Goal: Transaction & Acquisition: Purchase product/service

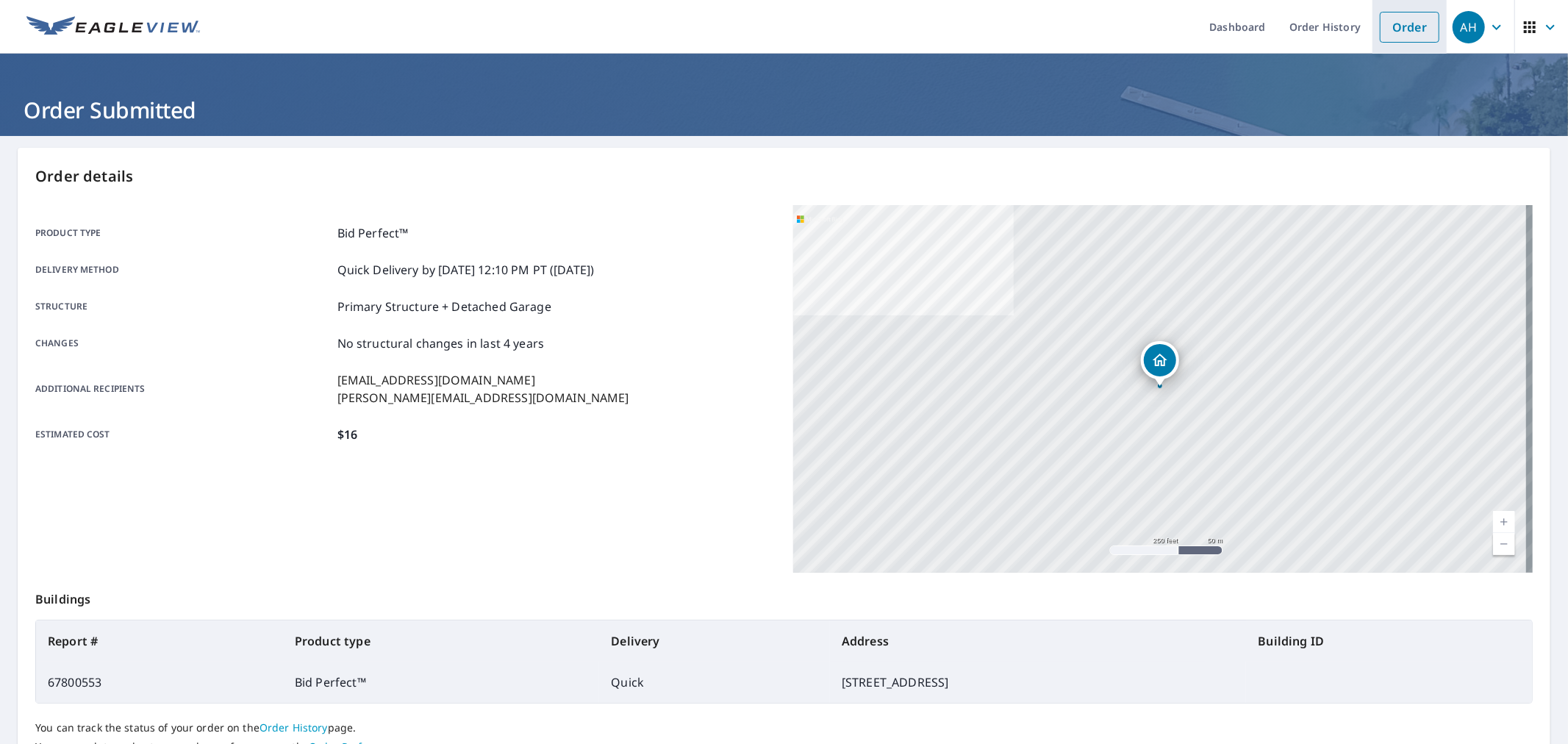
click at [1380, 34] on link "Order" at bounding box center [1409, 27] width 59 height 31
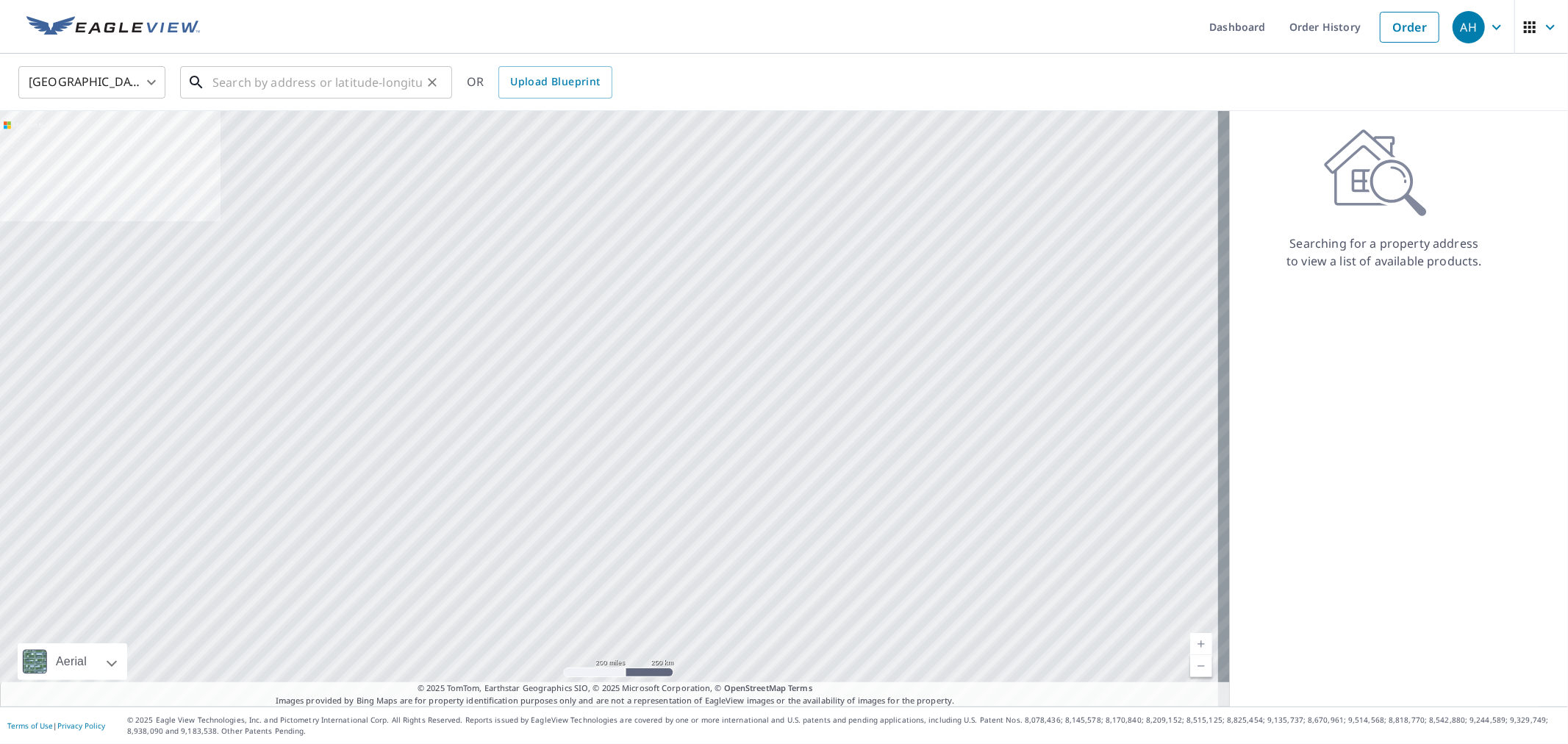
click at [341, 81] on input "text" at bounding box center [317, 82] width 210 height 41
paste input "[STREET_ADDRESS]"
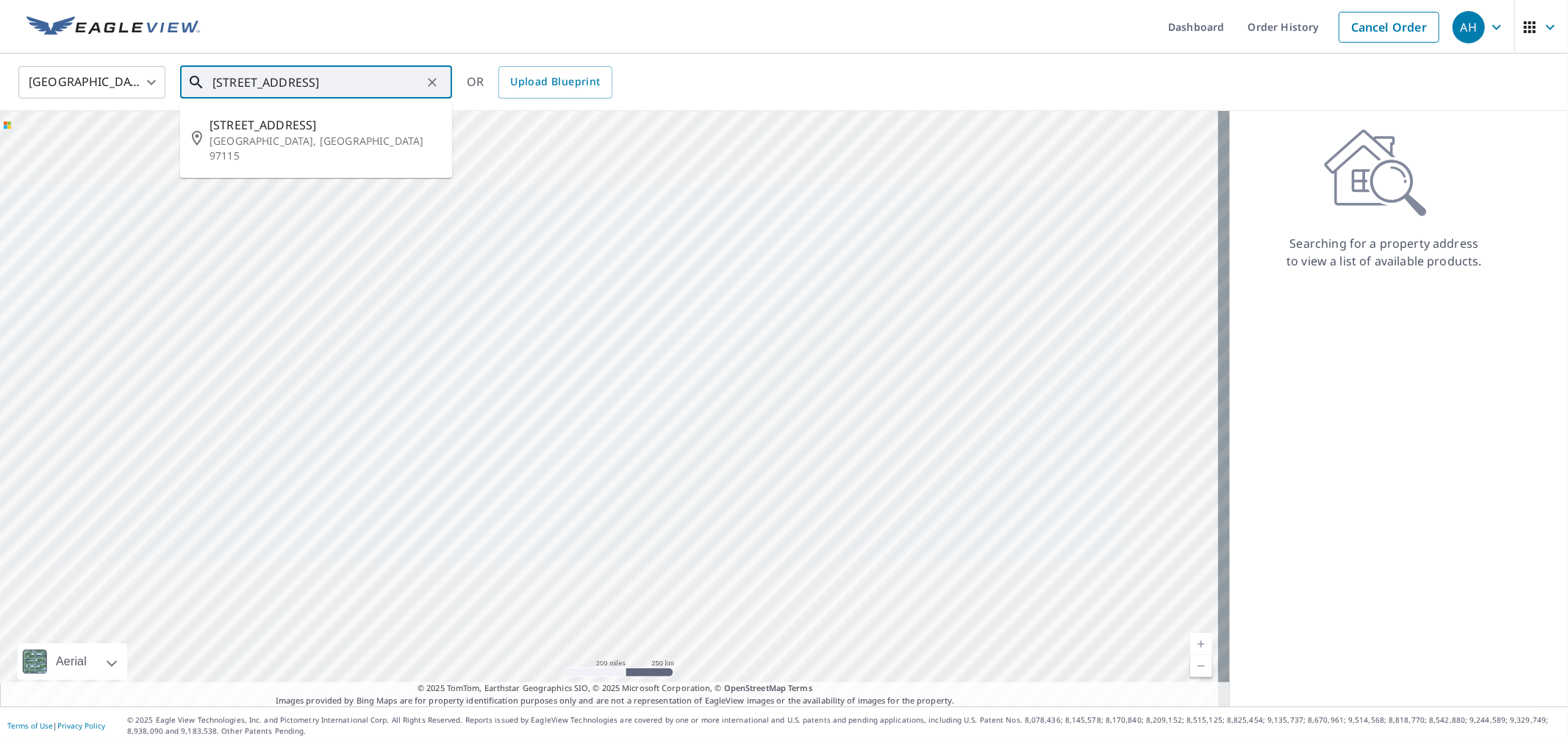
type input "[STREET_ADDRESS]"
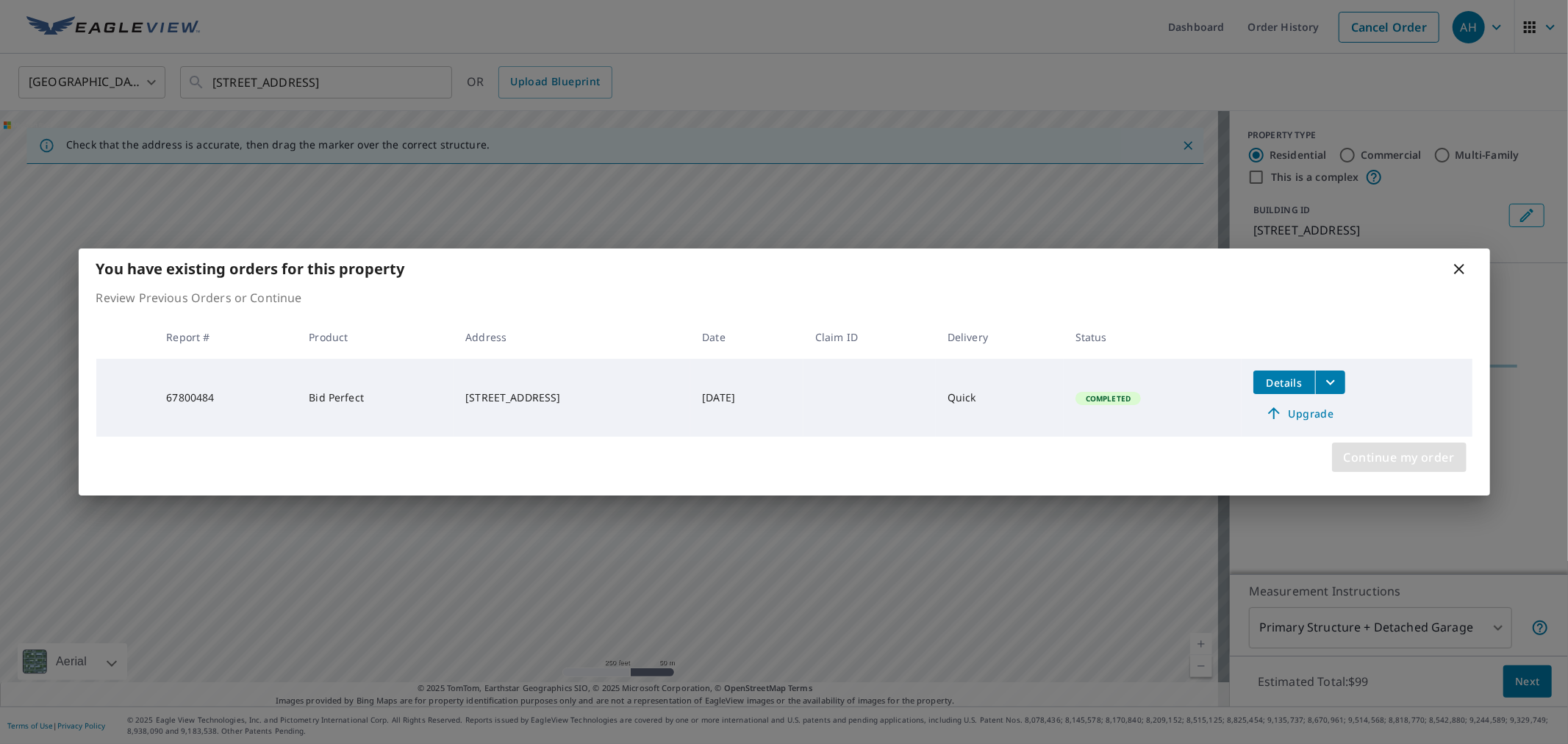
click at [1399, 456] on span "Continue my order" at bounding box center [1399, 457] width 111 height 21
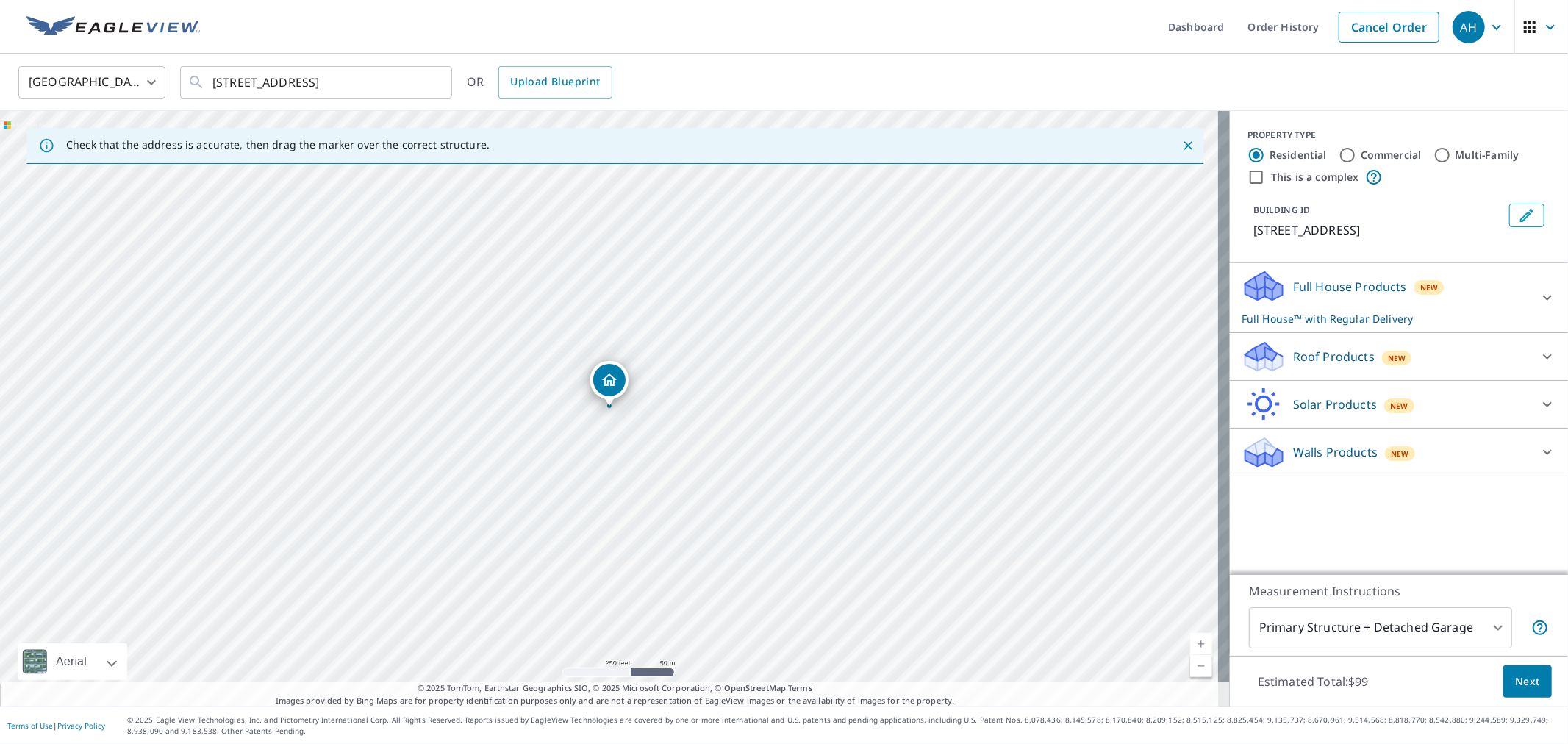
click at [1338, 359] on p "Roof Products" at bounding box center [1334, 356] width 82 height 18
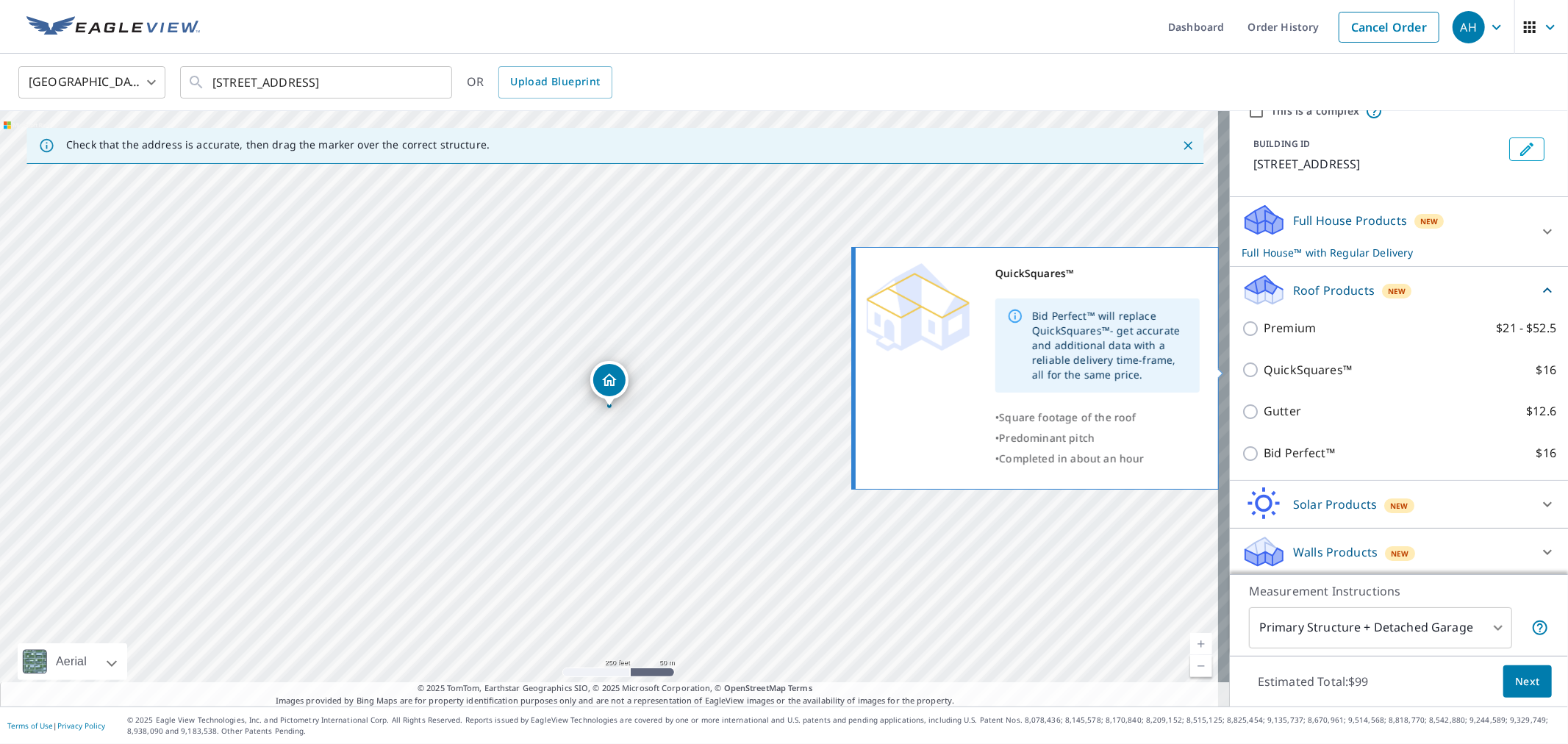
scroll to position [67, 0]
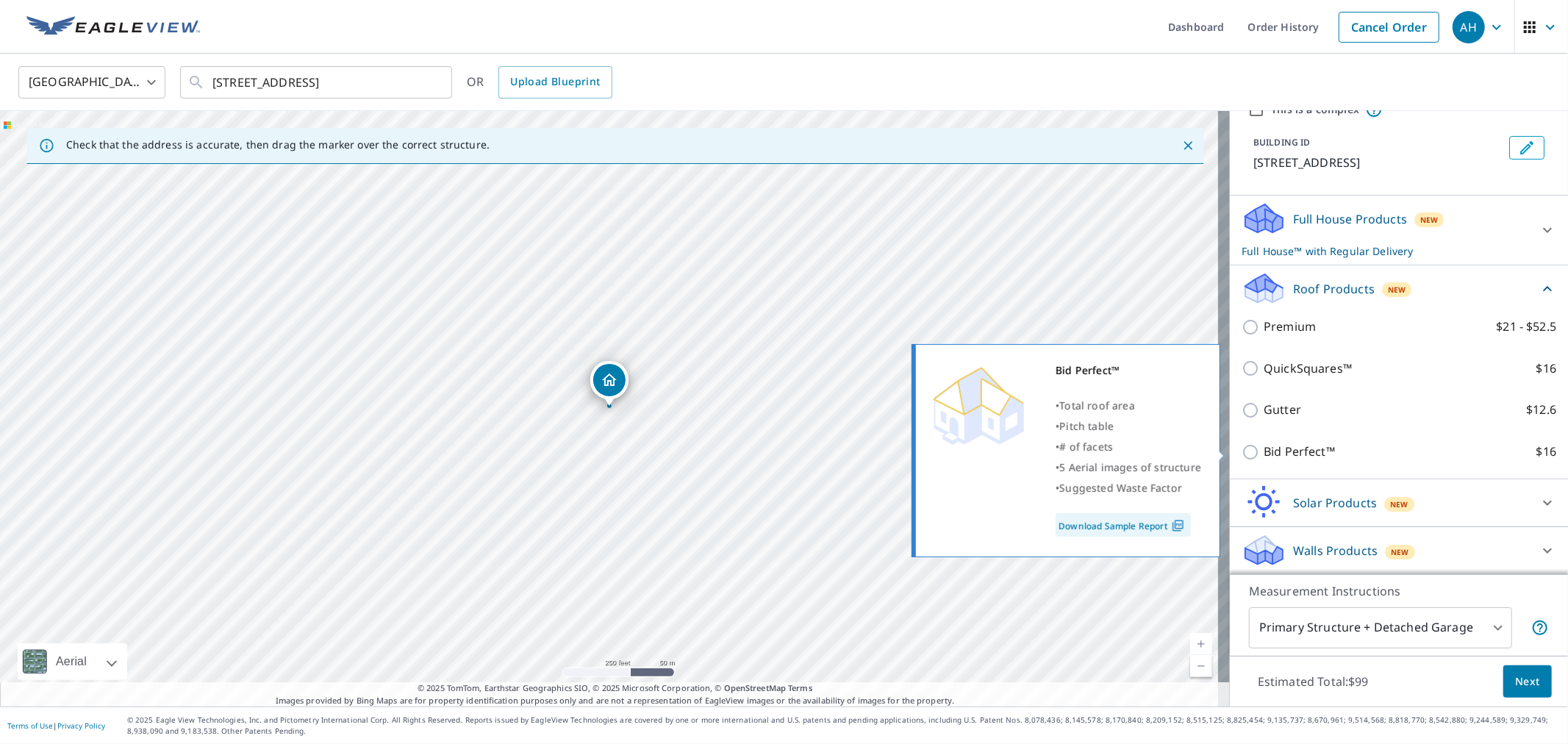
click at [1277, 447] on p "Bid Perfect™" at bounding box center [1299, 452] width 71 height 18
click at [1264, 447] on input "Bid Perfect™ $16" at bounding box center [1252, 452] width 22 height 18
checkbox input "true"
checkbox input "false"
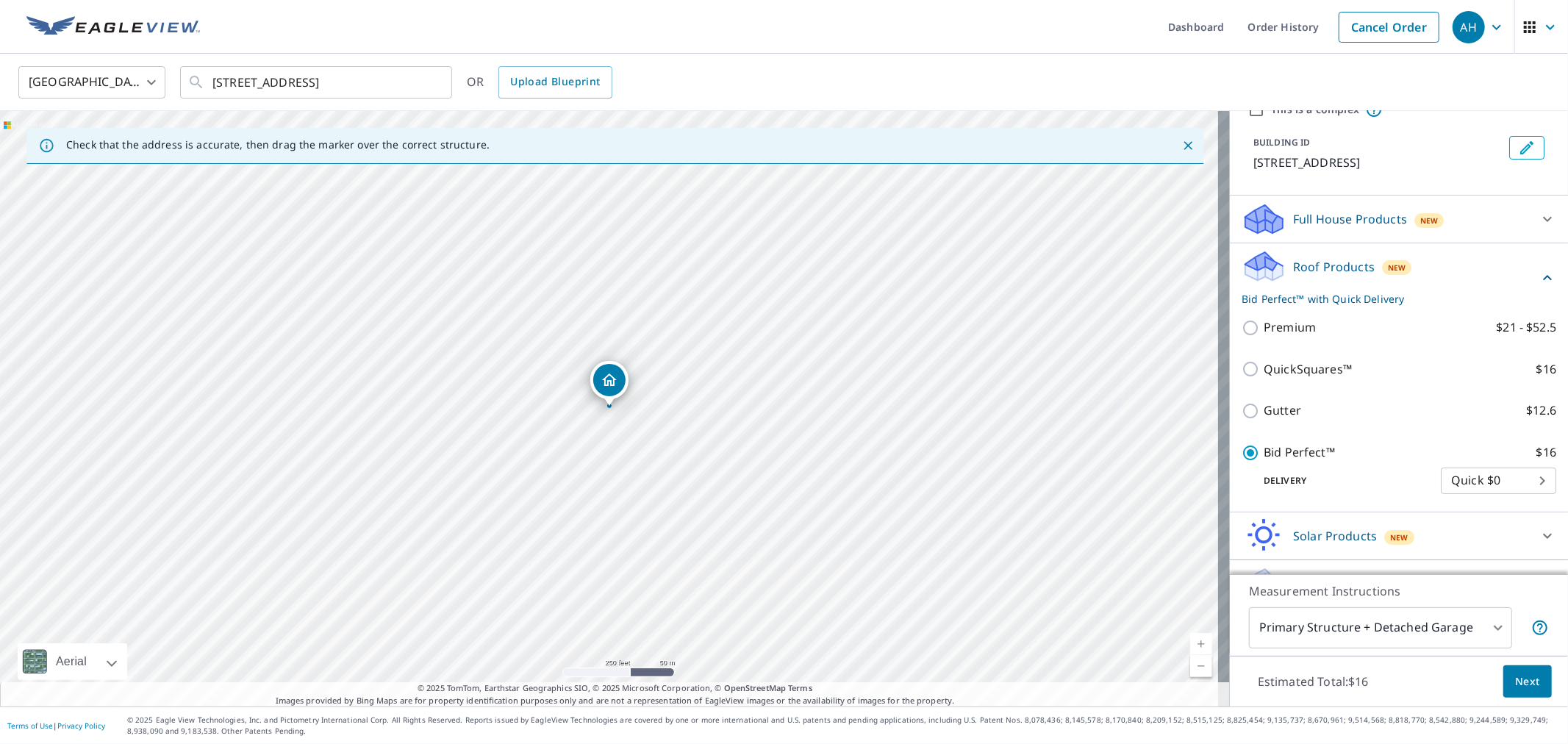
click at [1515, 674] on span "Next" at bounding box center [1527, 682] width 25 height 18
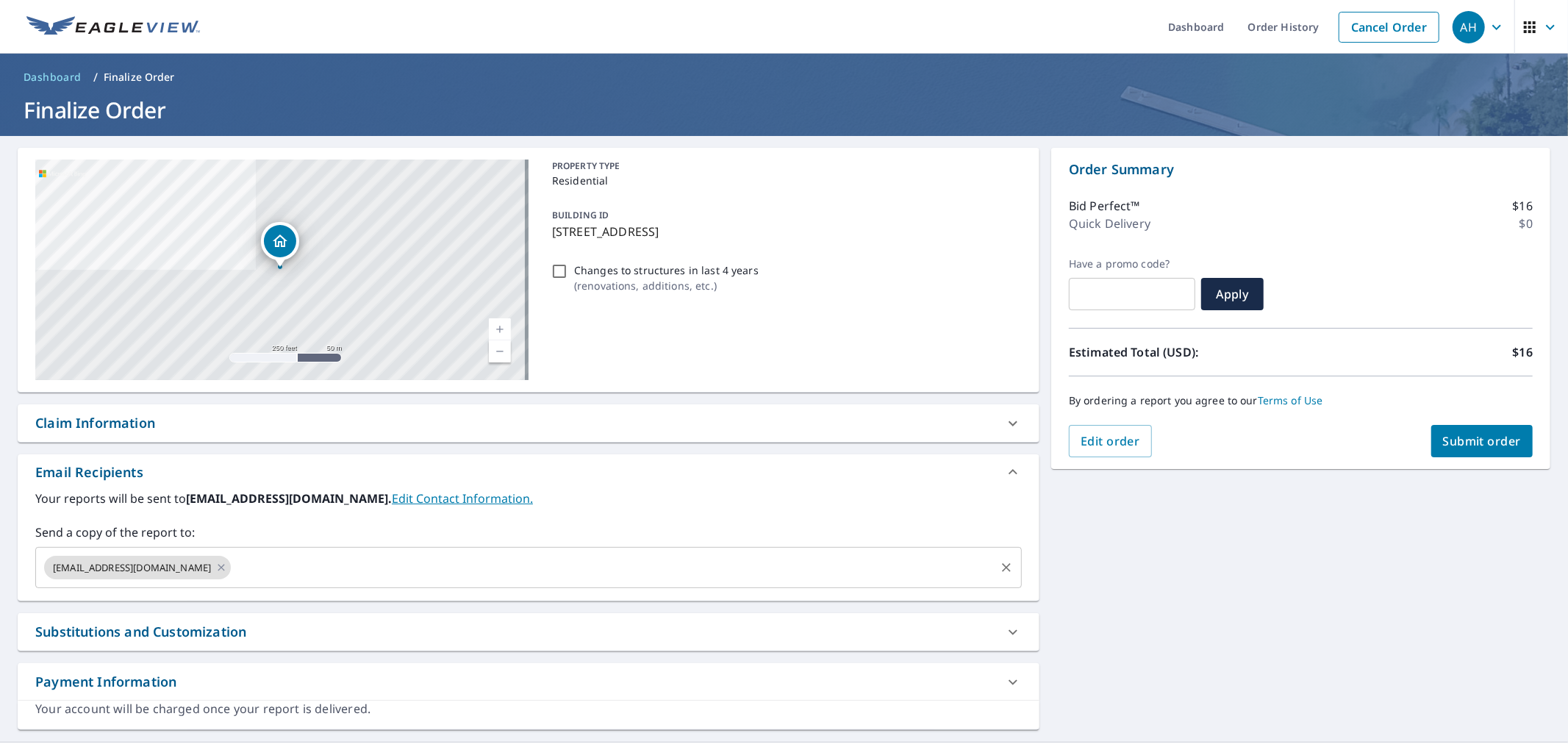
click at [276, 561] on input "text" at bounding box center [613, 567] width 760 height 28
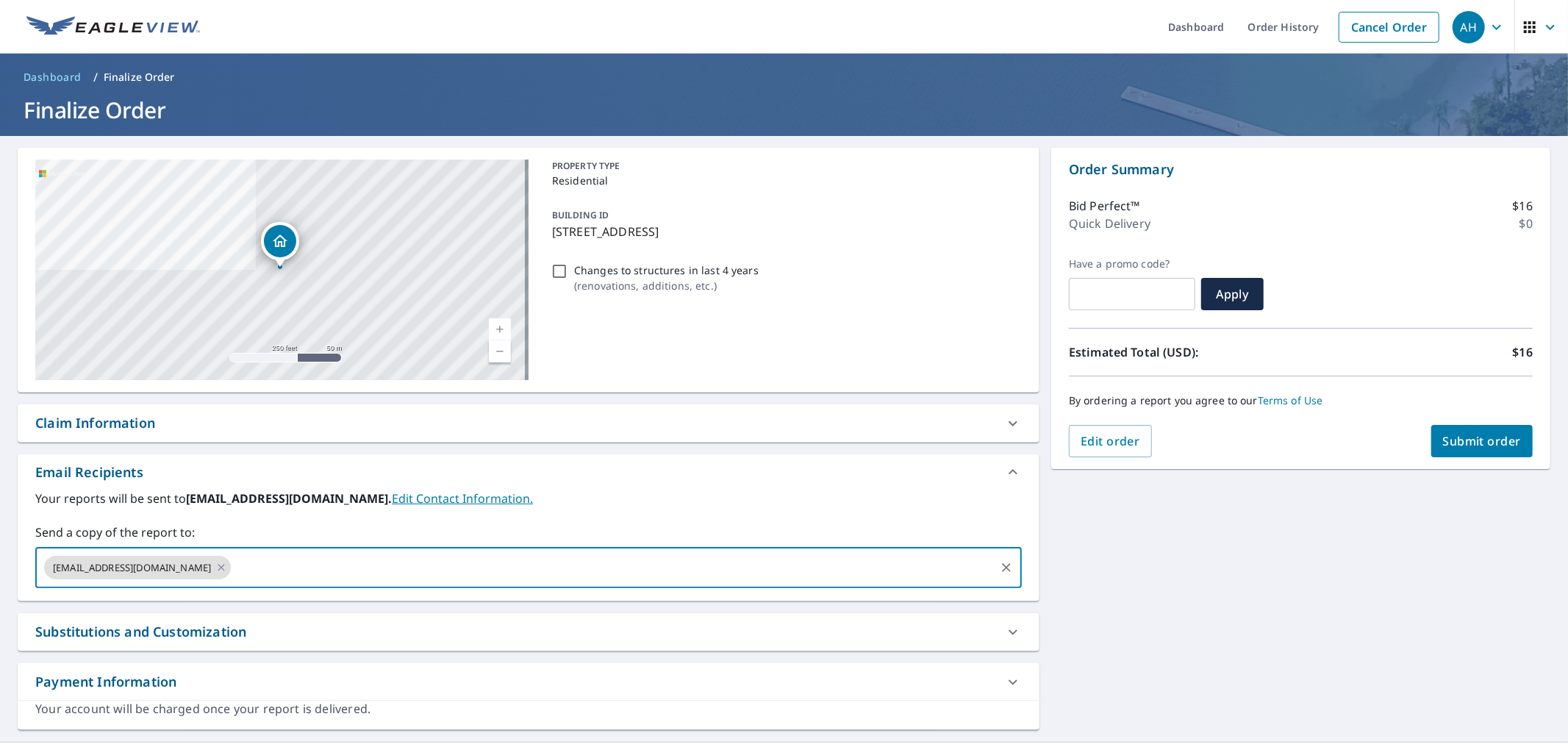
paste input "[PERSON_NAME][EMAIL_ADDRESS][DOMAIN_NAME]"
type input "[PERSON_NAME][EMAIL_ADDRESS][DOMAIN_NAME]"
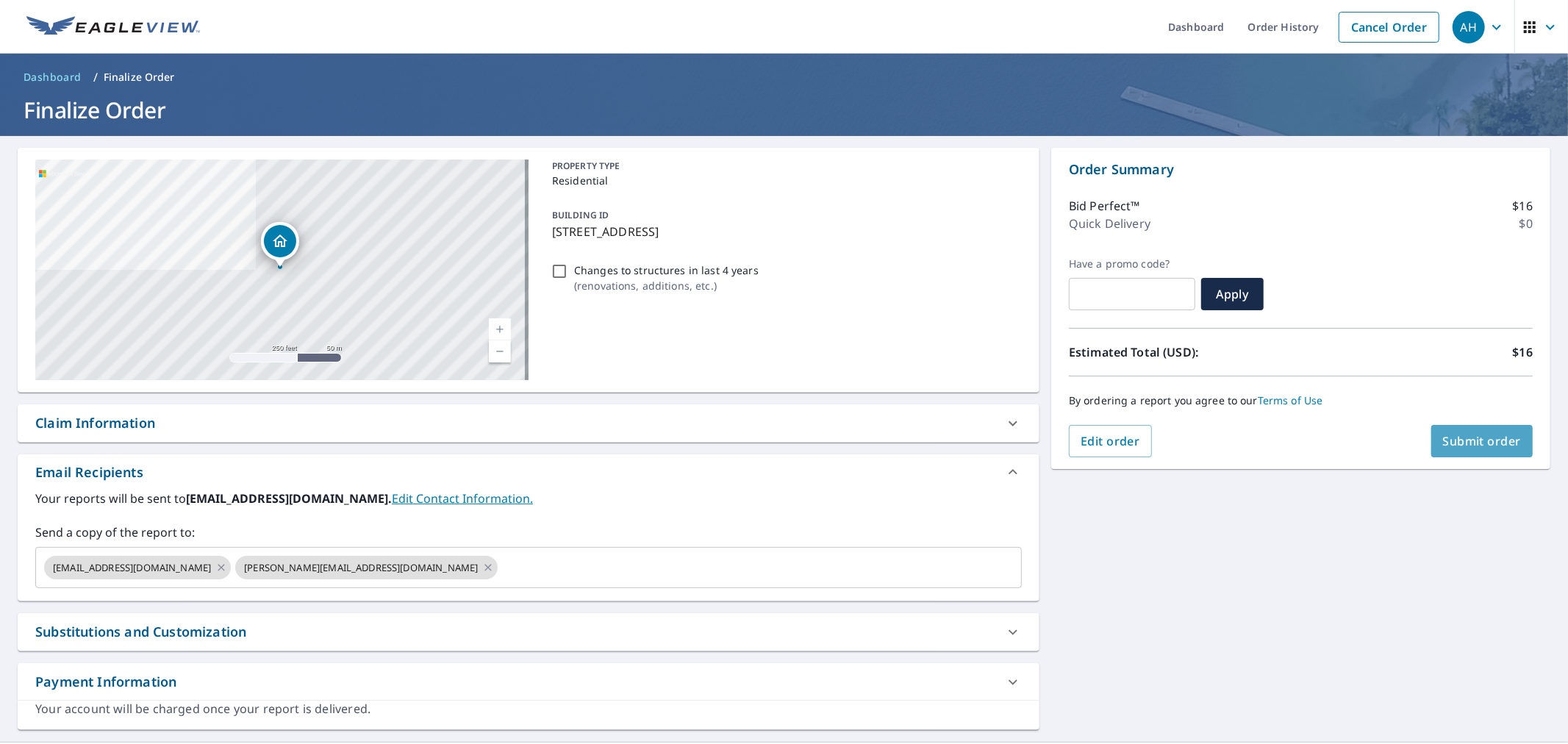
click at [1480, 445] on span "Submit order" at bounding box center [1482, 441] width 78 height 16
checkbox input "true"
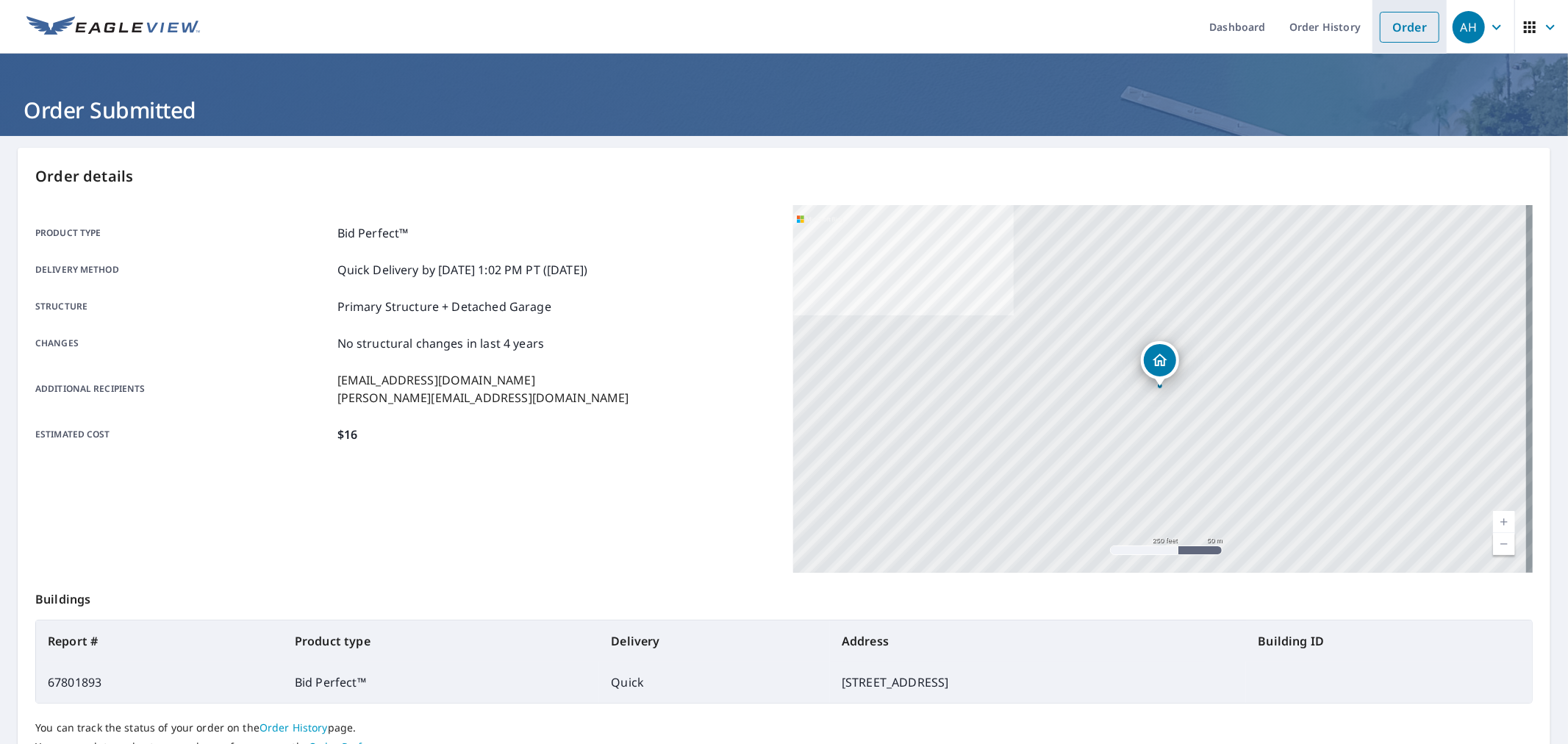
click at [1393, 32] on link "Order" at bounding box center [1409, 27] width 59 height 31
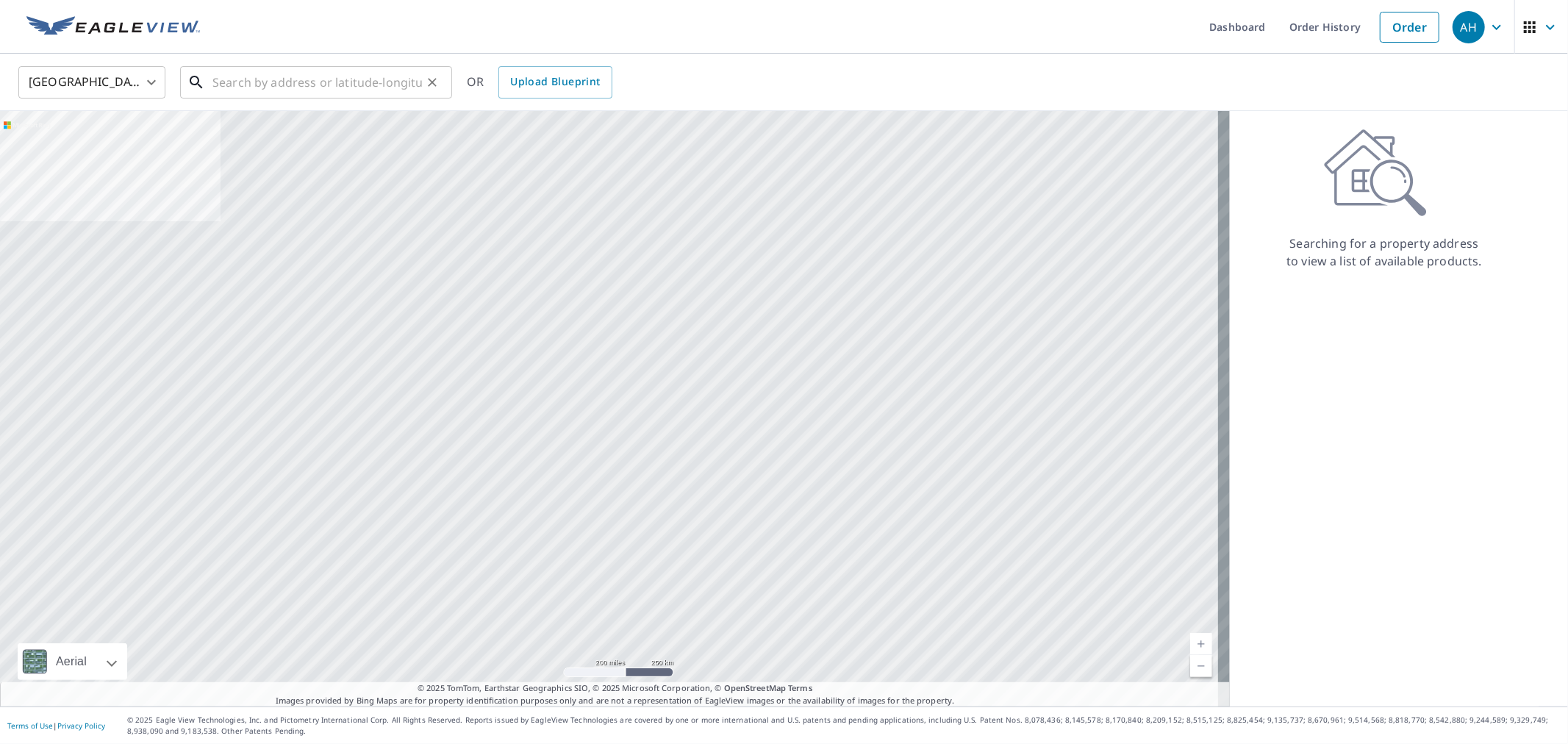
click at [235, 91] on input "text" at bounding box center [317, 82] width 210 height 41
paste input "[STREET_ADDRESS]"
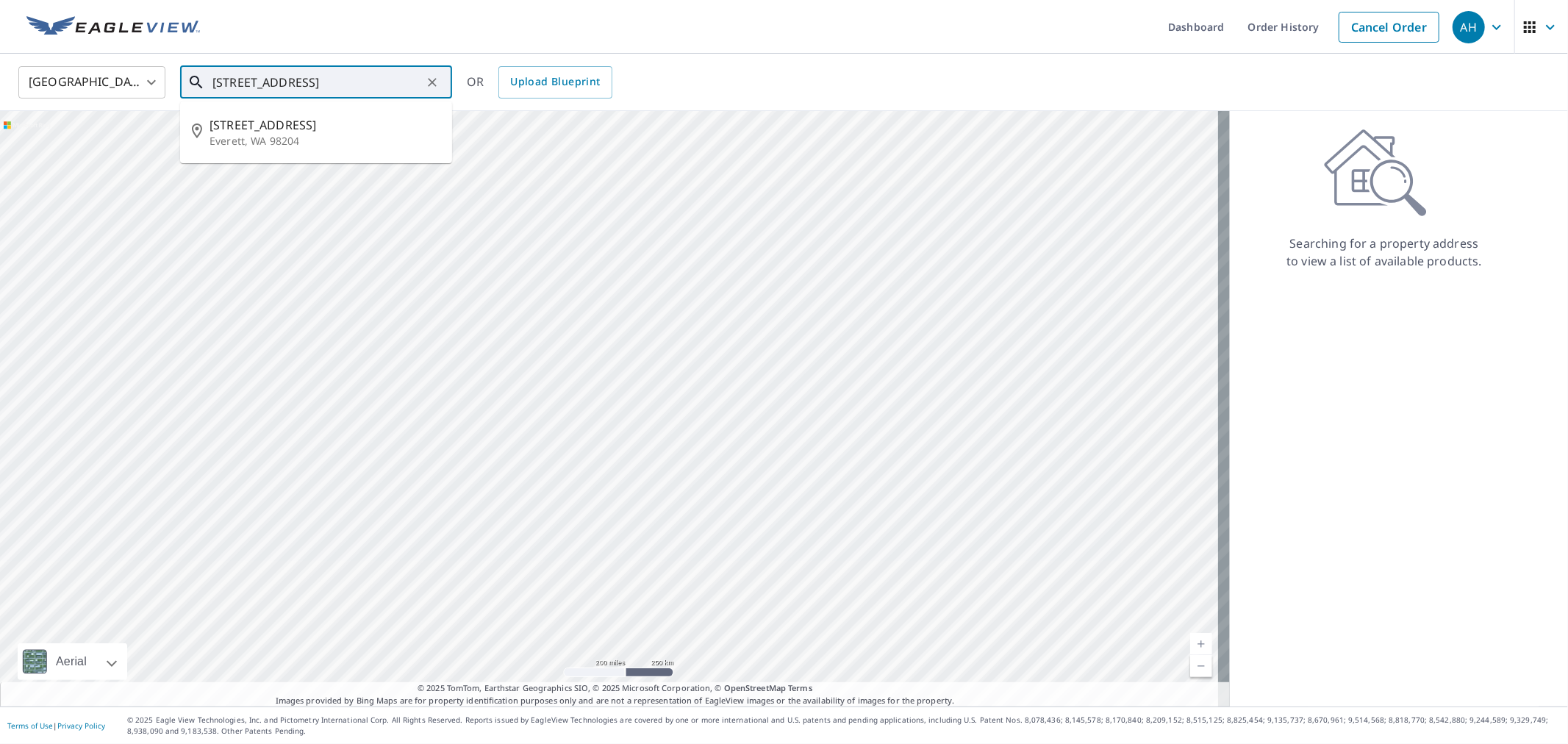
type input "[STREET_ADDRESS]"
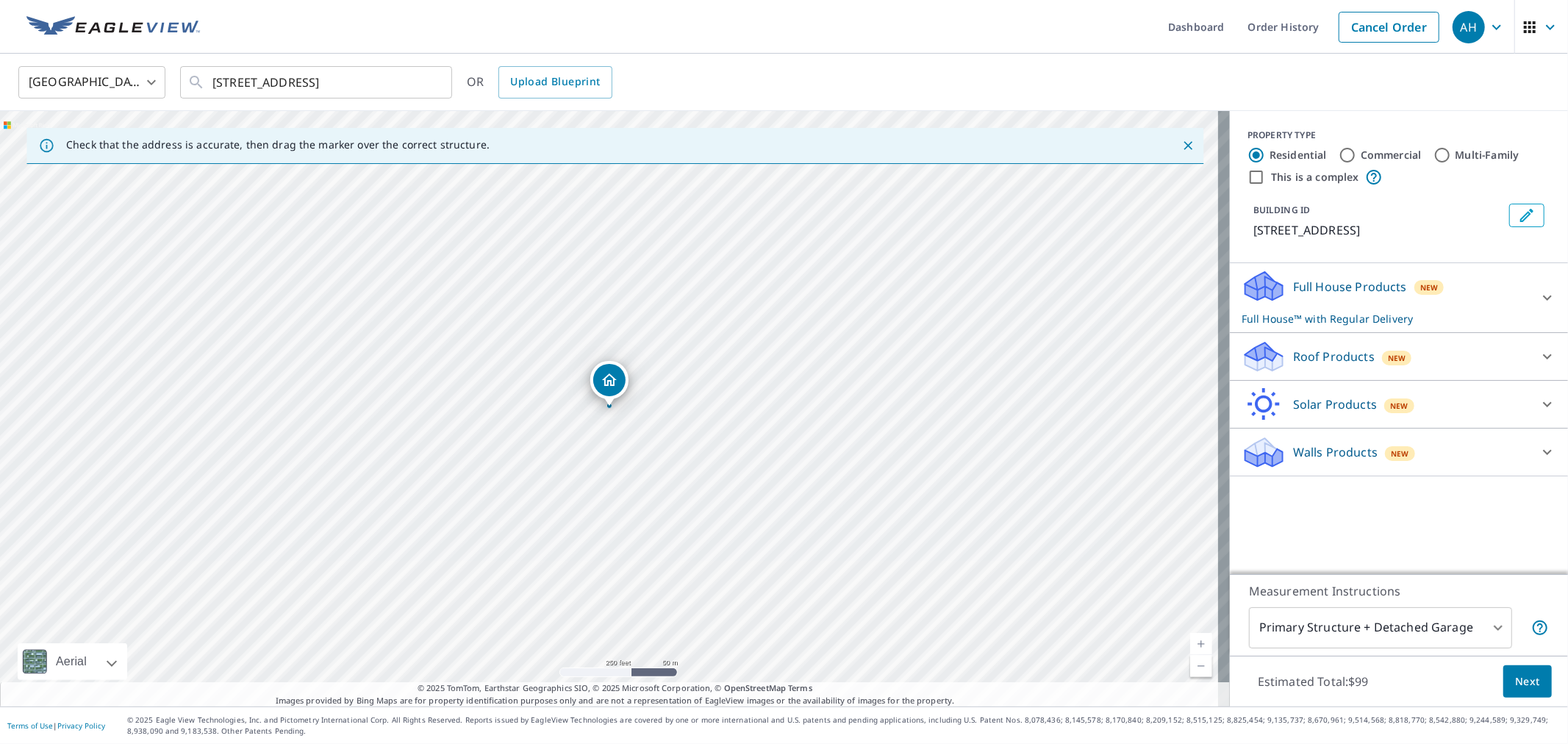
click at [1333, 354] on p "Roof Products" at bounding box center [1334, 356] width 82 height 18
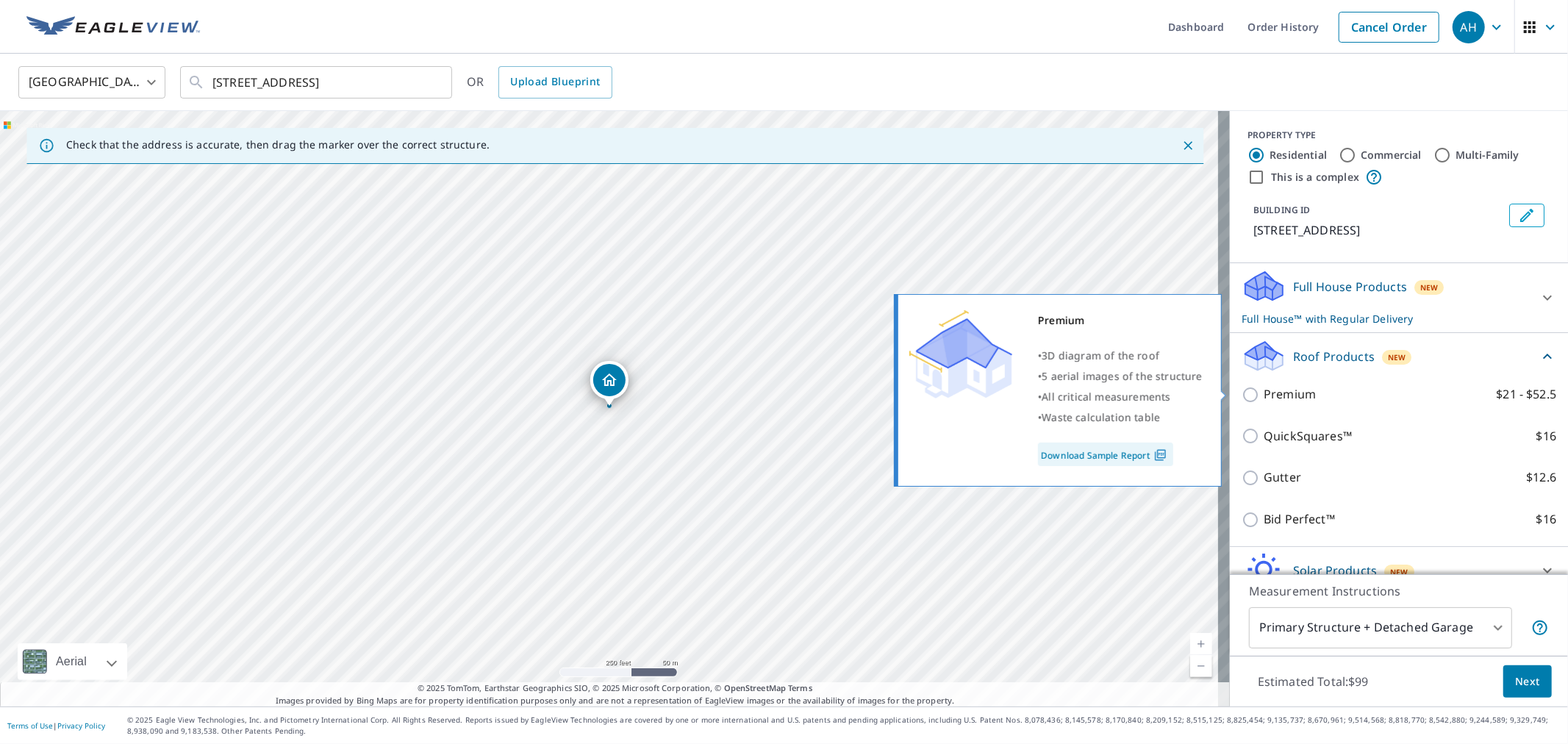
scroll to position [67, 0]
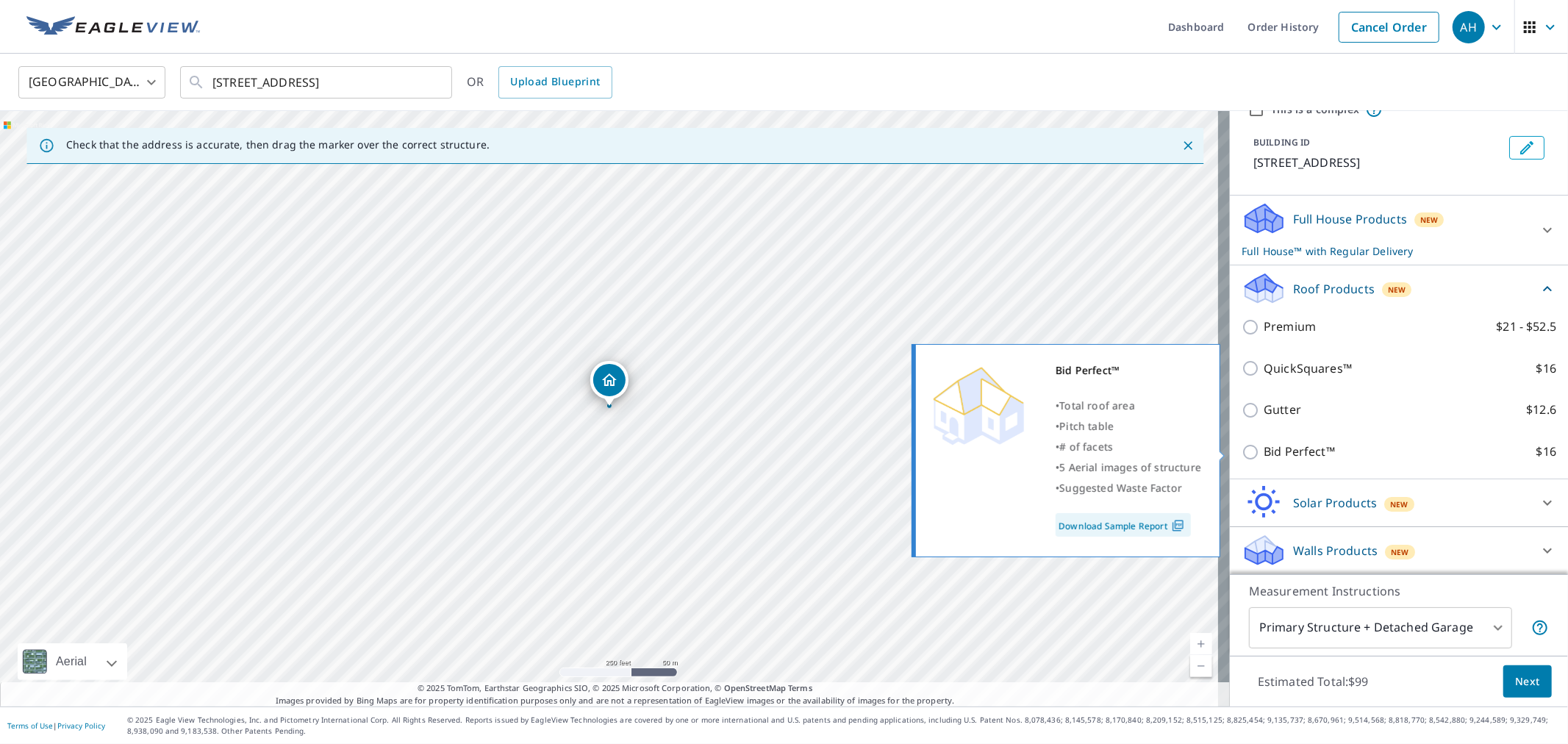
click at [1286, 443] on p "Bid Perfect™" at bounding box center [1299, 452] width 71 height 18
click at [1264, 443] on input "Bid Perfect™ $16" at bounding box center [1252, 452] width 22 height 18
checkbox input "true"
checkbox input "false"
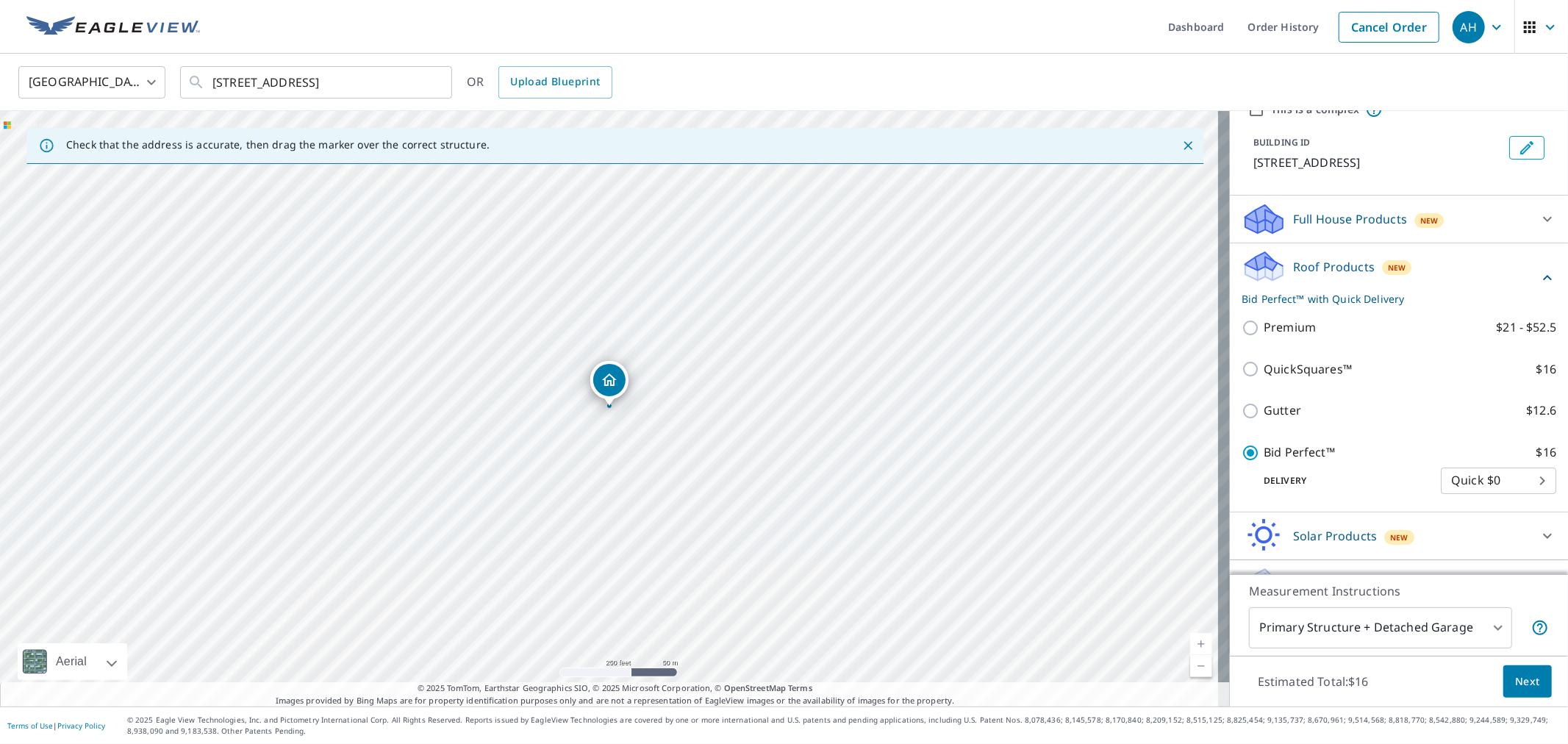
click at [1534, 676] on button "Next" at bounding box center [1527, 682] width 49 height 33
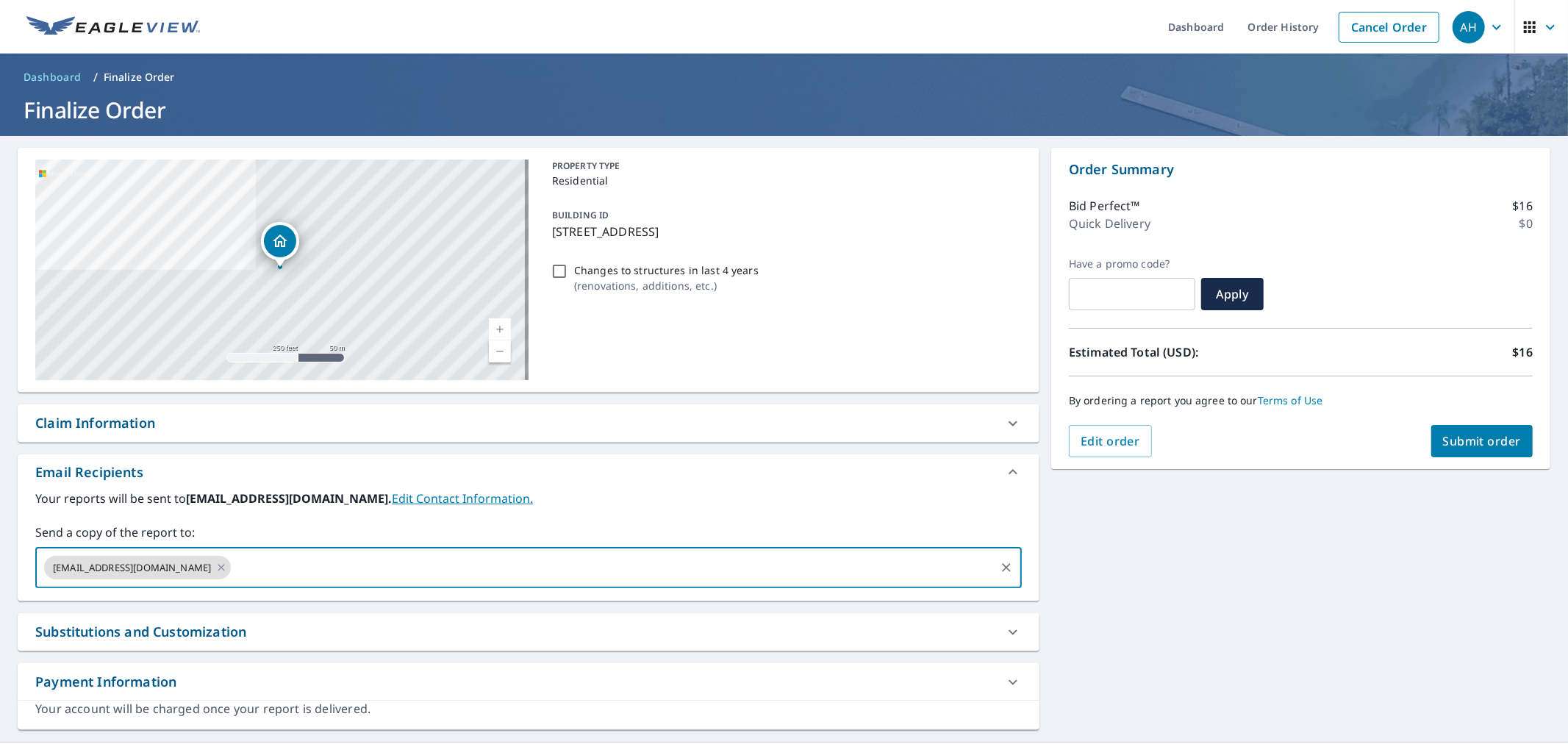
click at [275, 569] on input "text" at bounding box center [613, 567] width 760 height 28
paste input "[PERSON_NAME][EMAIL_ADDRESS][DOMAIN_NAME]"
type input "[PERSON_NAME][EMAIL_ADDRESS][DOMAIN_NAME]"
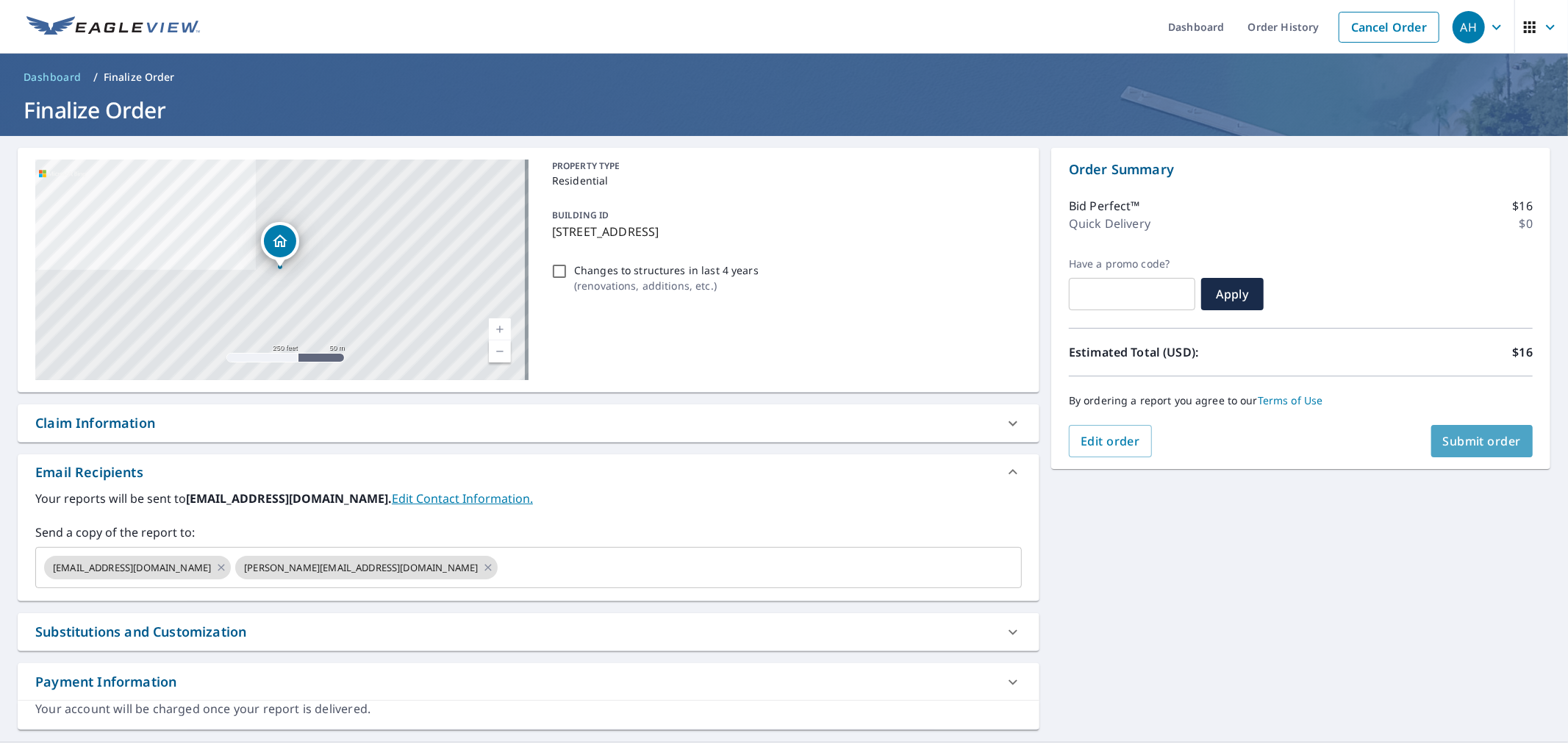
click at [1443, 447] on span "Submit order" at bounding box center [1482, 441] width 78 height 16
checkbox input "true"
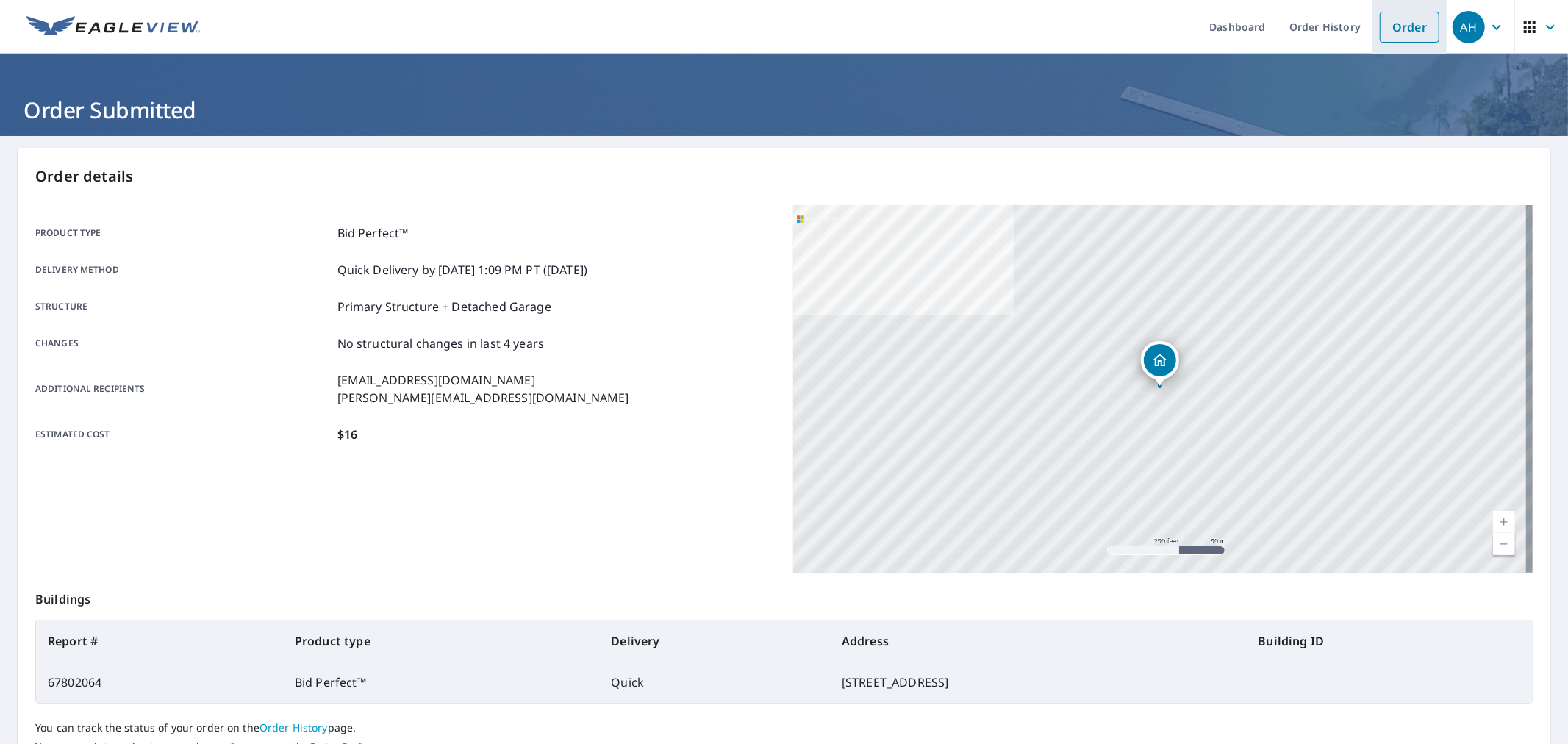
click at [1405, 24] on link "Order" at bounding box center [1409, 27] width 59 height 31
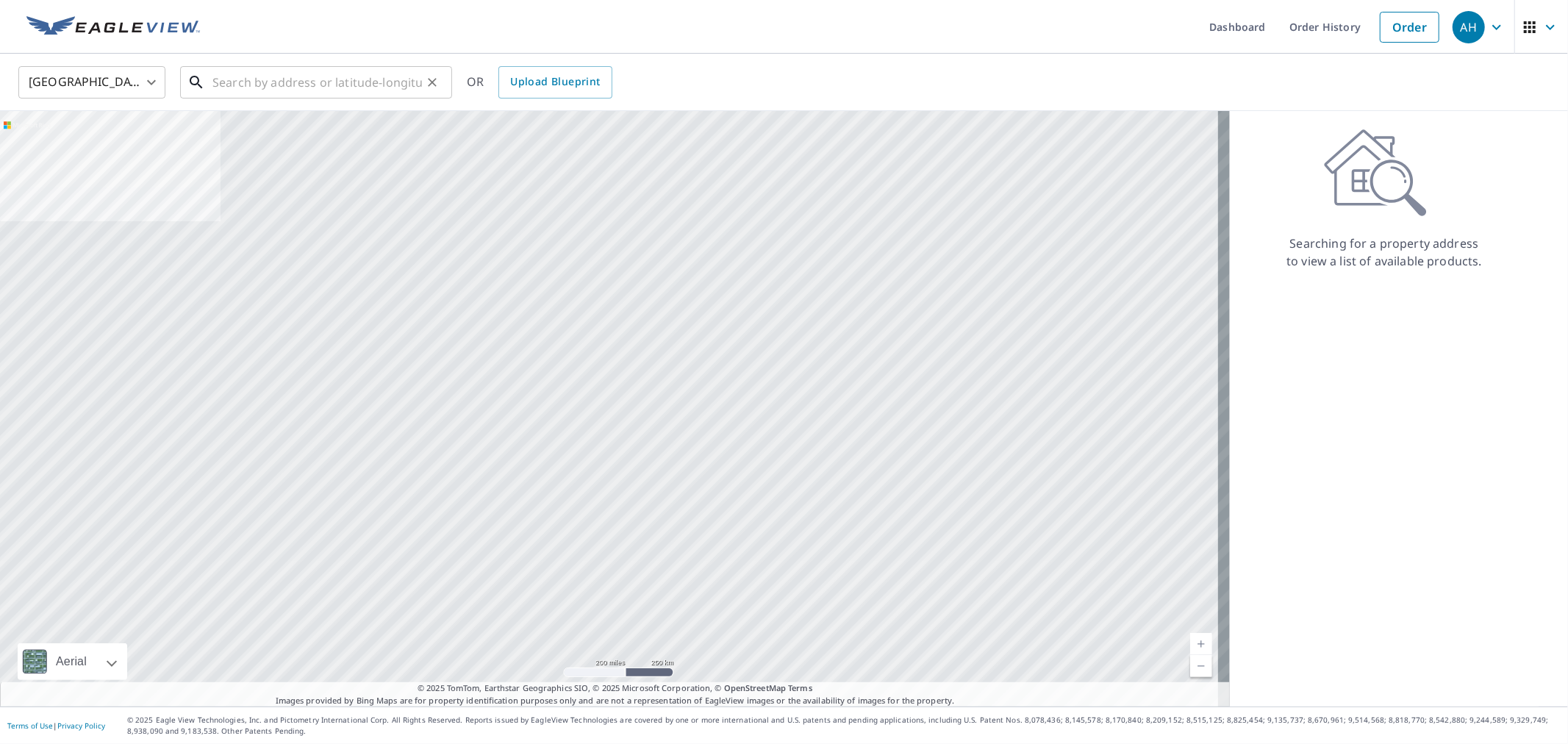
click at [285, 81] on input "text" at bounding box center [317, 82] width 210 height 41
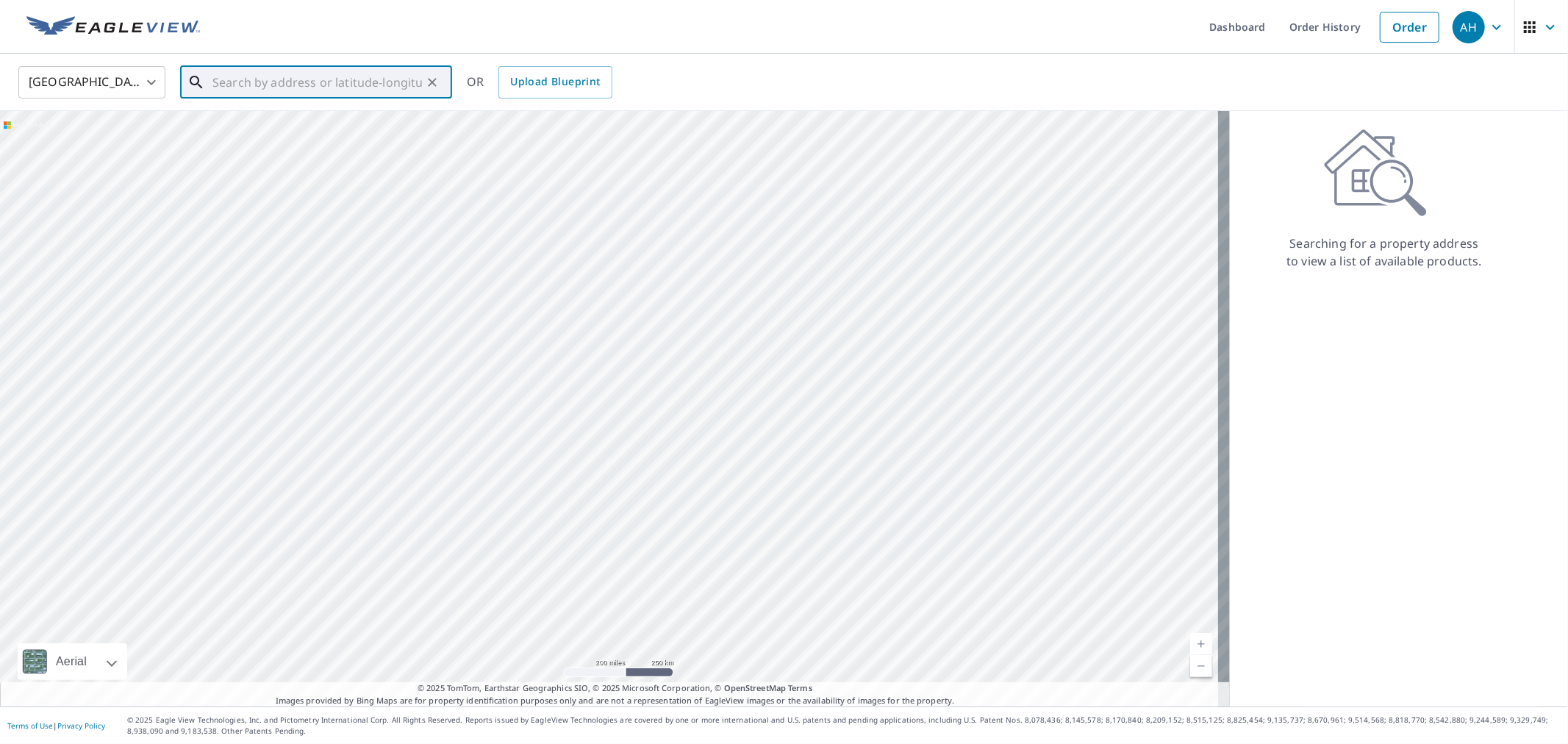
paste input "[STREET_ADDRESS][PERSON_NAME]"
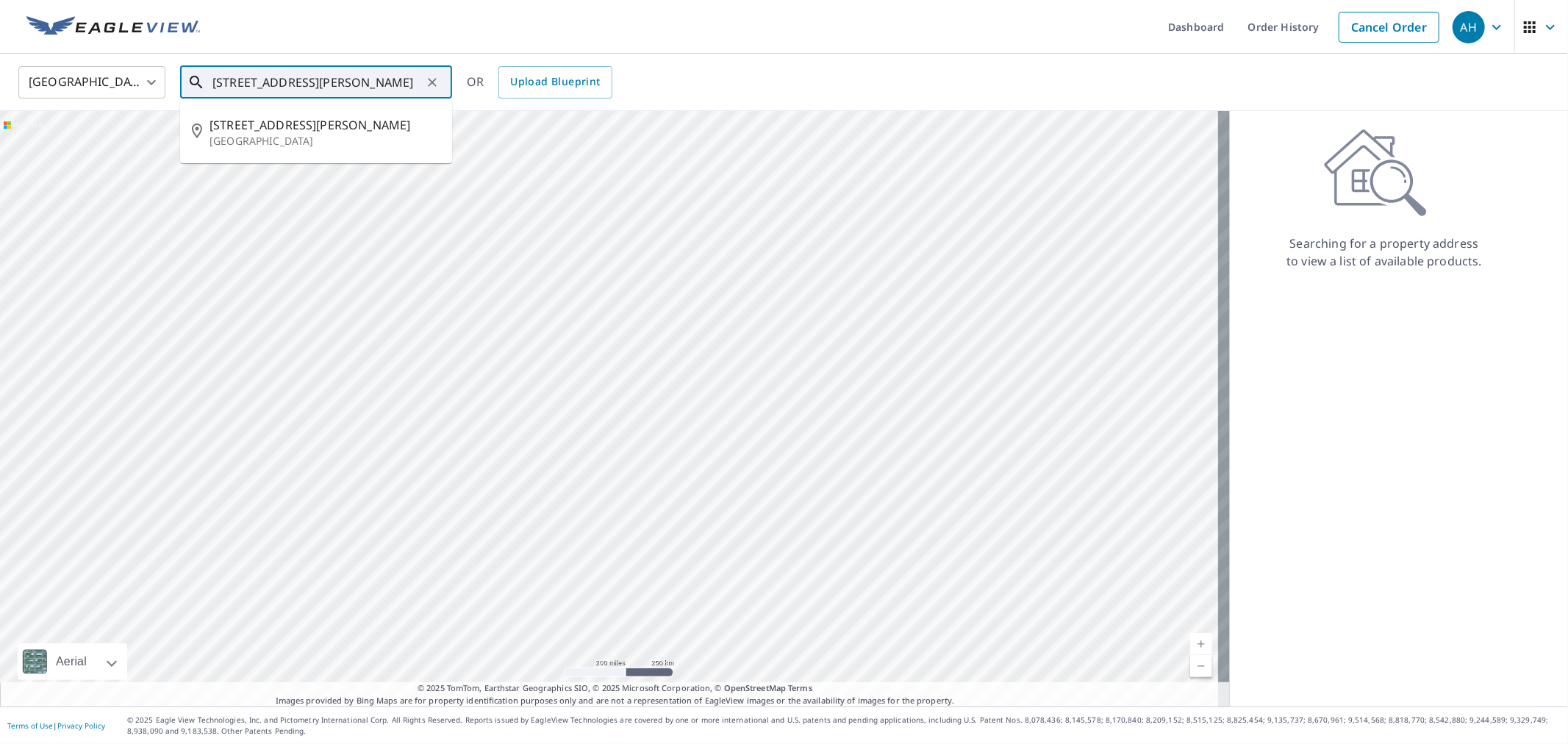
type input "[STREET_ADDRESS][PERSON_NAME]"
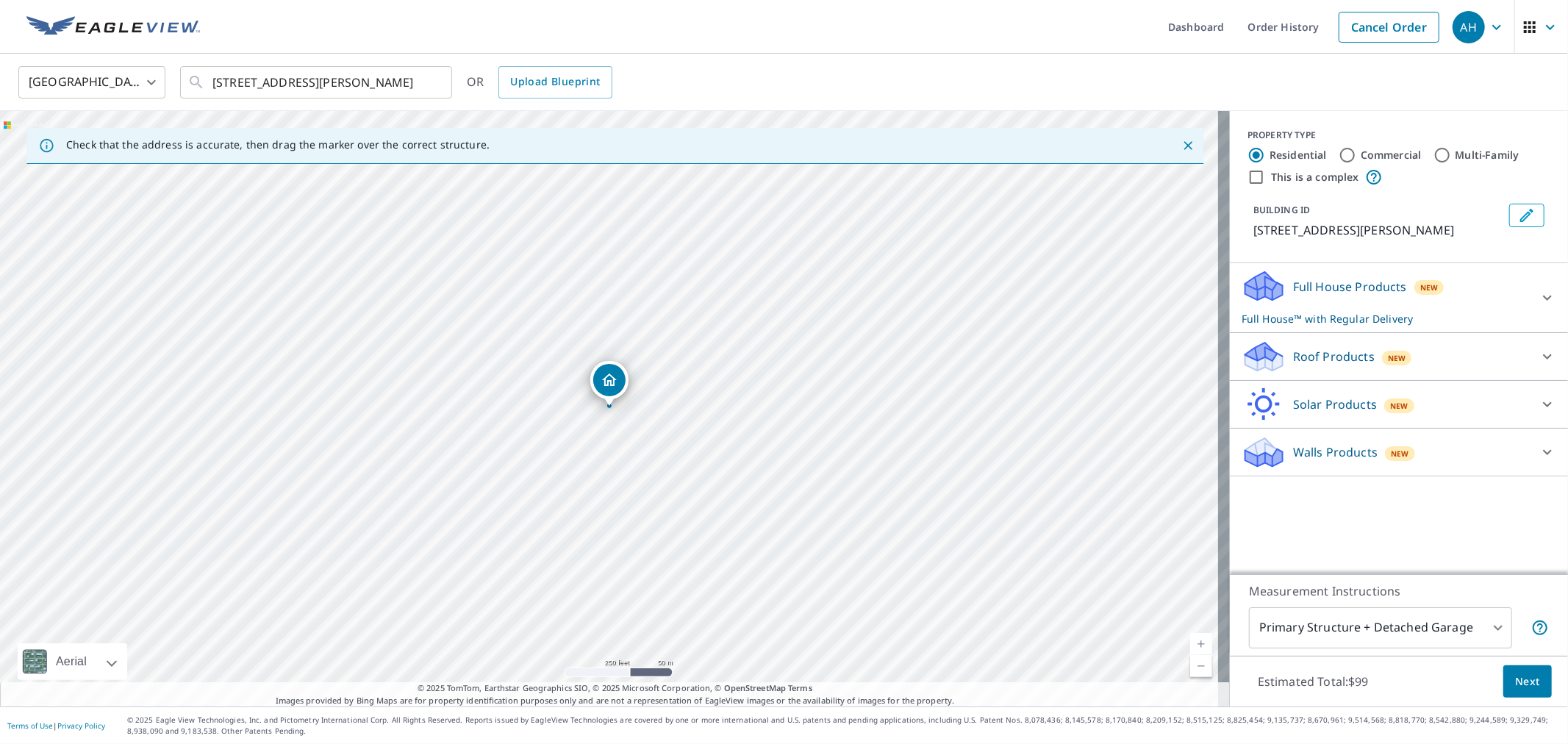
click at [1304, 354] on p "Roof Products" at bounding box center [1334, 356] width 82 height 18
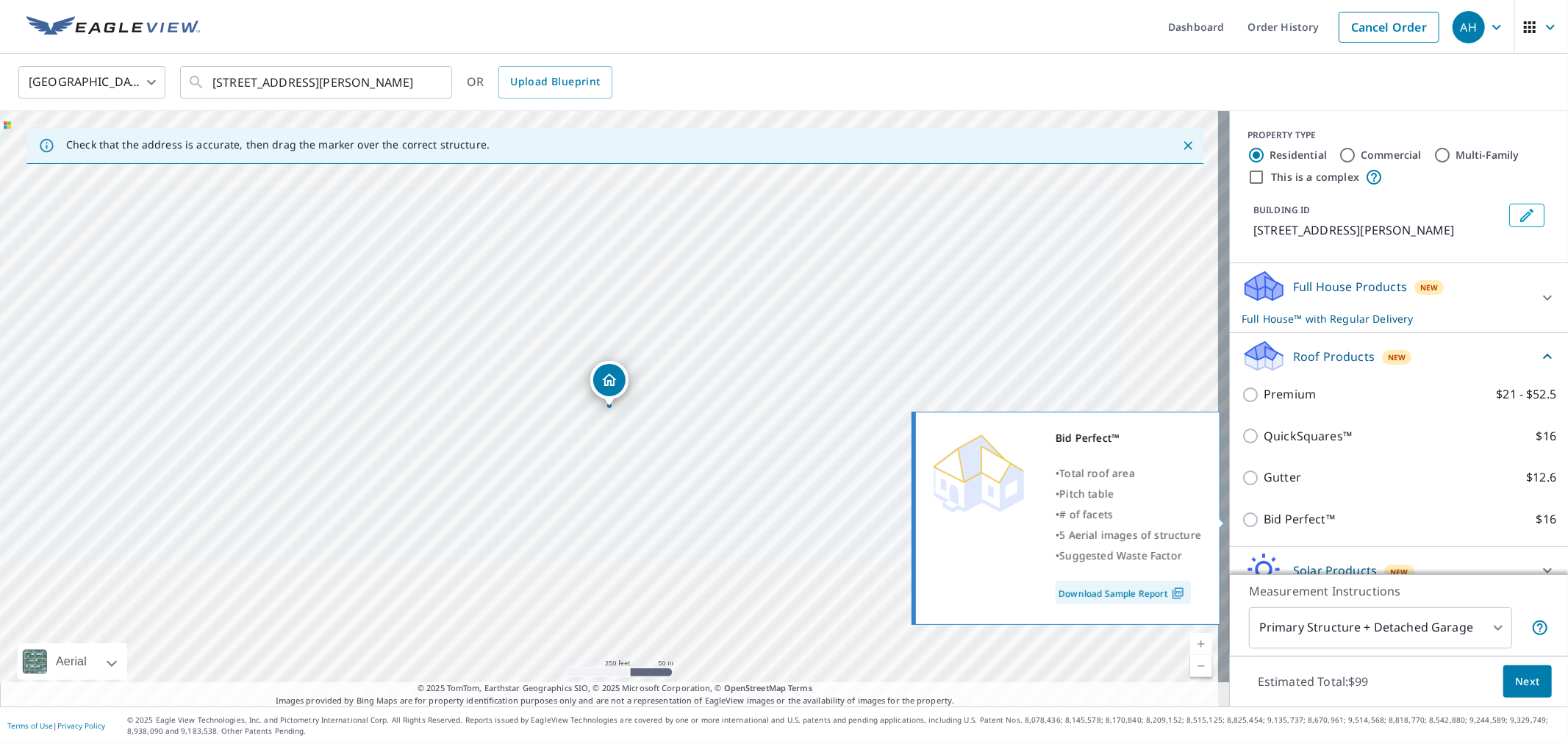
click at [1268, 521] on p "Bid Perfect™" at bounding box center [1299, 519] width 71 height 18
click at [1264, 521] on input "Bid Perfect™ $16" at bounding box center [1252, 520] width 22 height 18
checkbox input "true"
checkbox input "false"
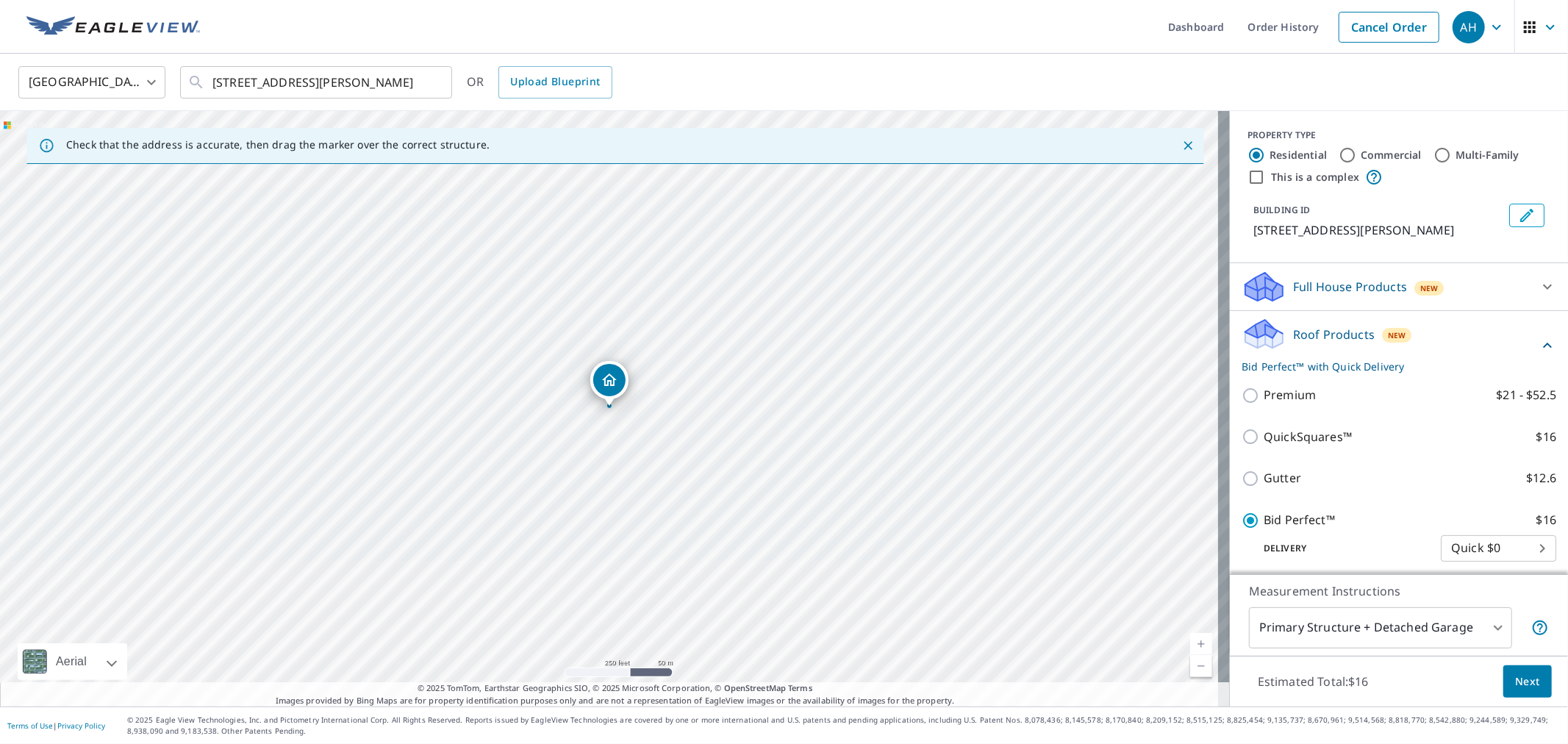
click at [1518, 690] on span "Next" at bounding box center [1527, 682] width 25 height 18
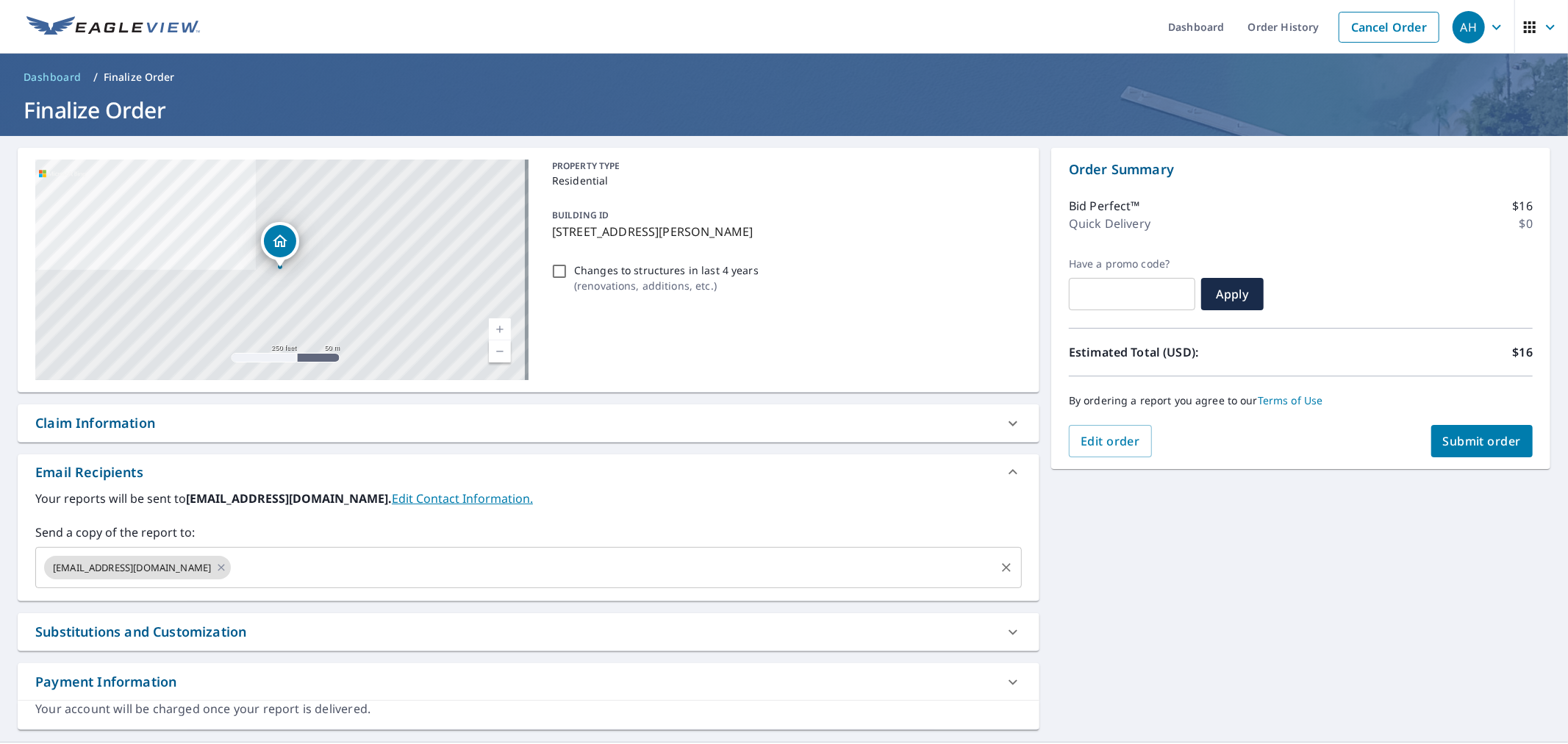
click at [233, 567] on input "text" at bounding box center [613, 567] width 760 height 28
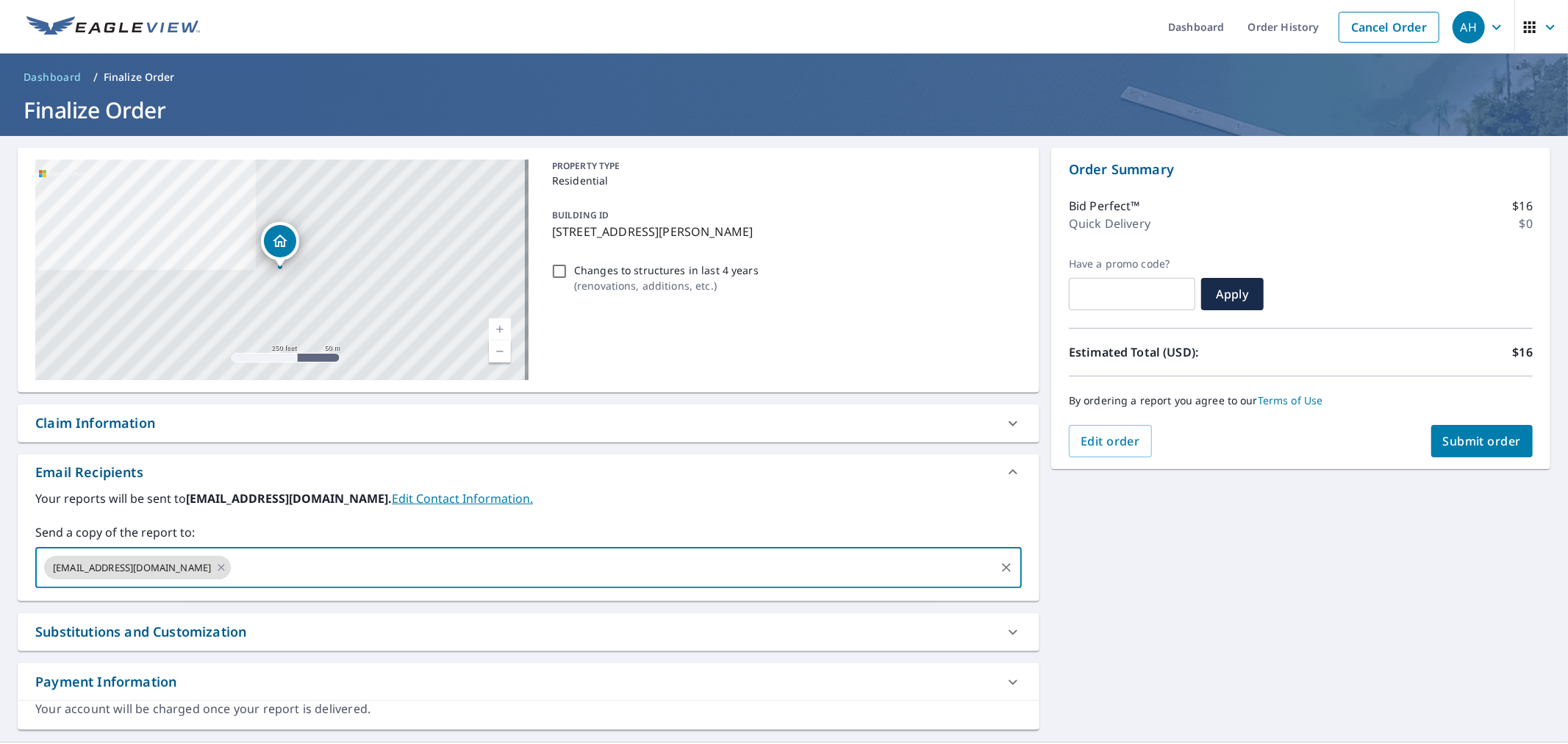
paste input "[PERSON_NAME][EMAIL_ADDRESS][DOMAIN_NAME]"
type input "[PERSON_NAME][EMAIL_ADDRESS][DOMAIN_NAME]"
click at [1446, 433] on span "Submit order" at bounding box center [1482, 441] width 78 height 16
checkbox input "true"
